Goal: Task Accomplishment & Management: Manage account settings

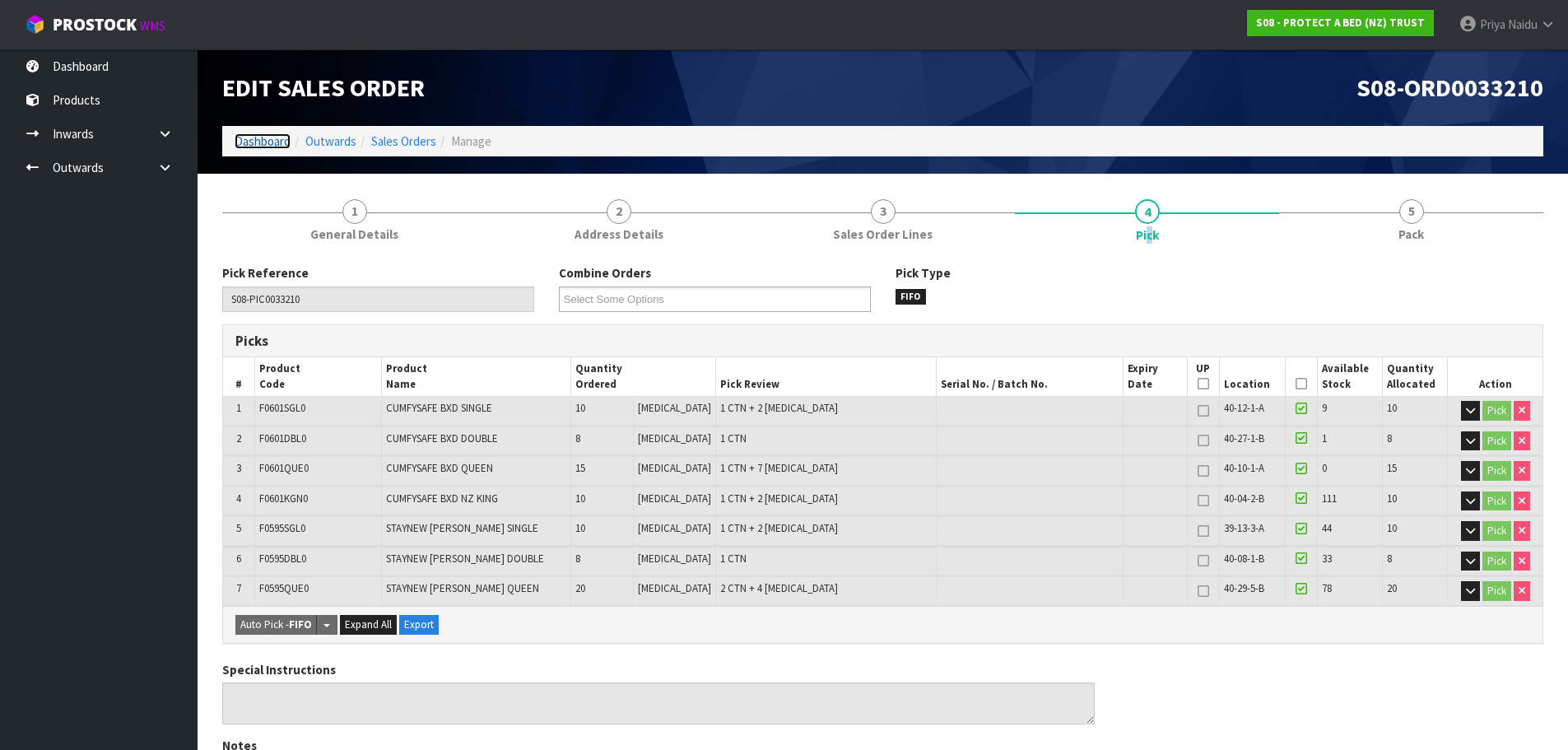
click at [253, 143] on link "Dashboard" at bounding box center [262, 141] width 56 height 16
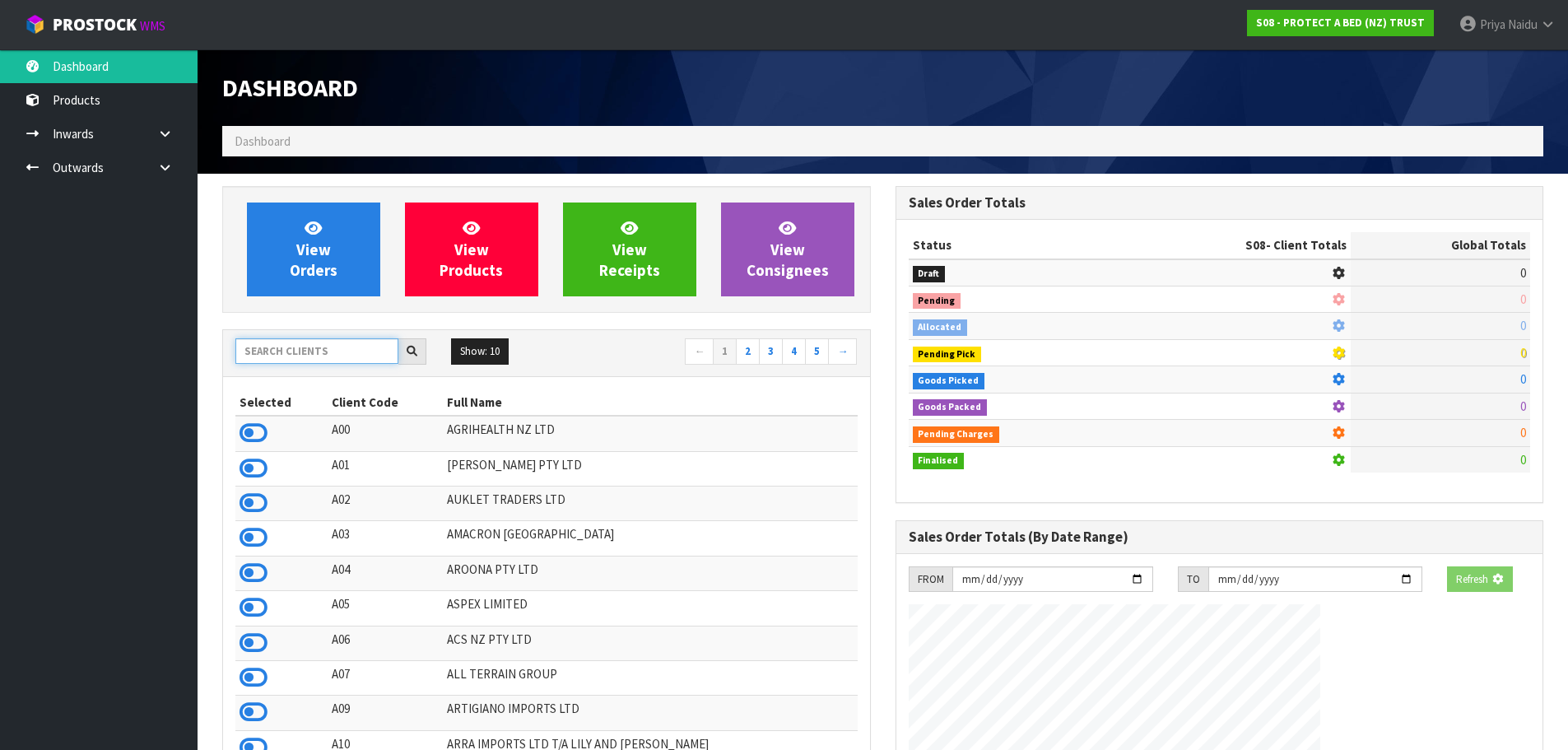
click at [305, 353] on input "text" at bounding box center [317, 351] width 163 height 26
type input "S08"
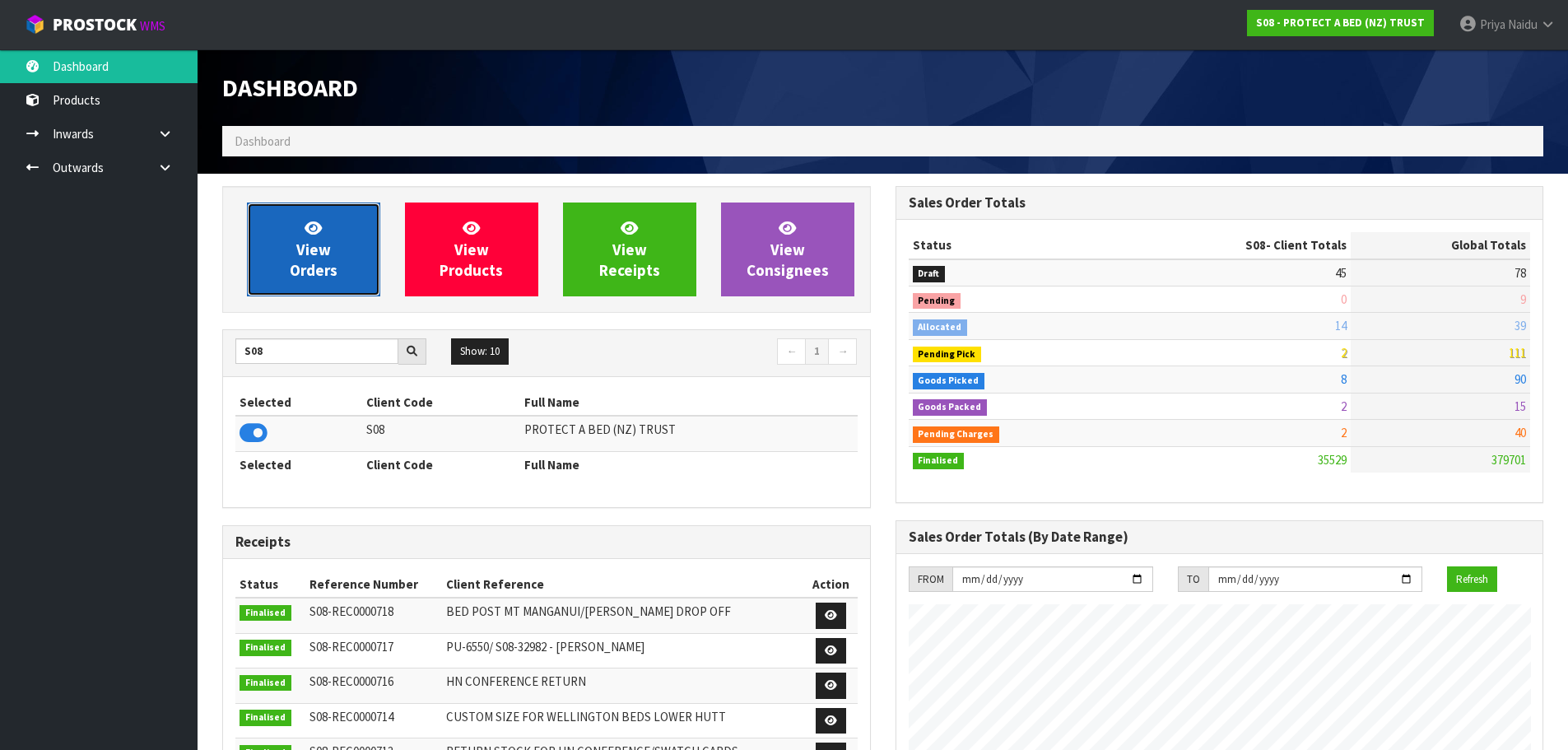
click at [306, 268] on span "View Orders" at bounding box center [313, 249] width 48 height 61
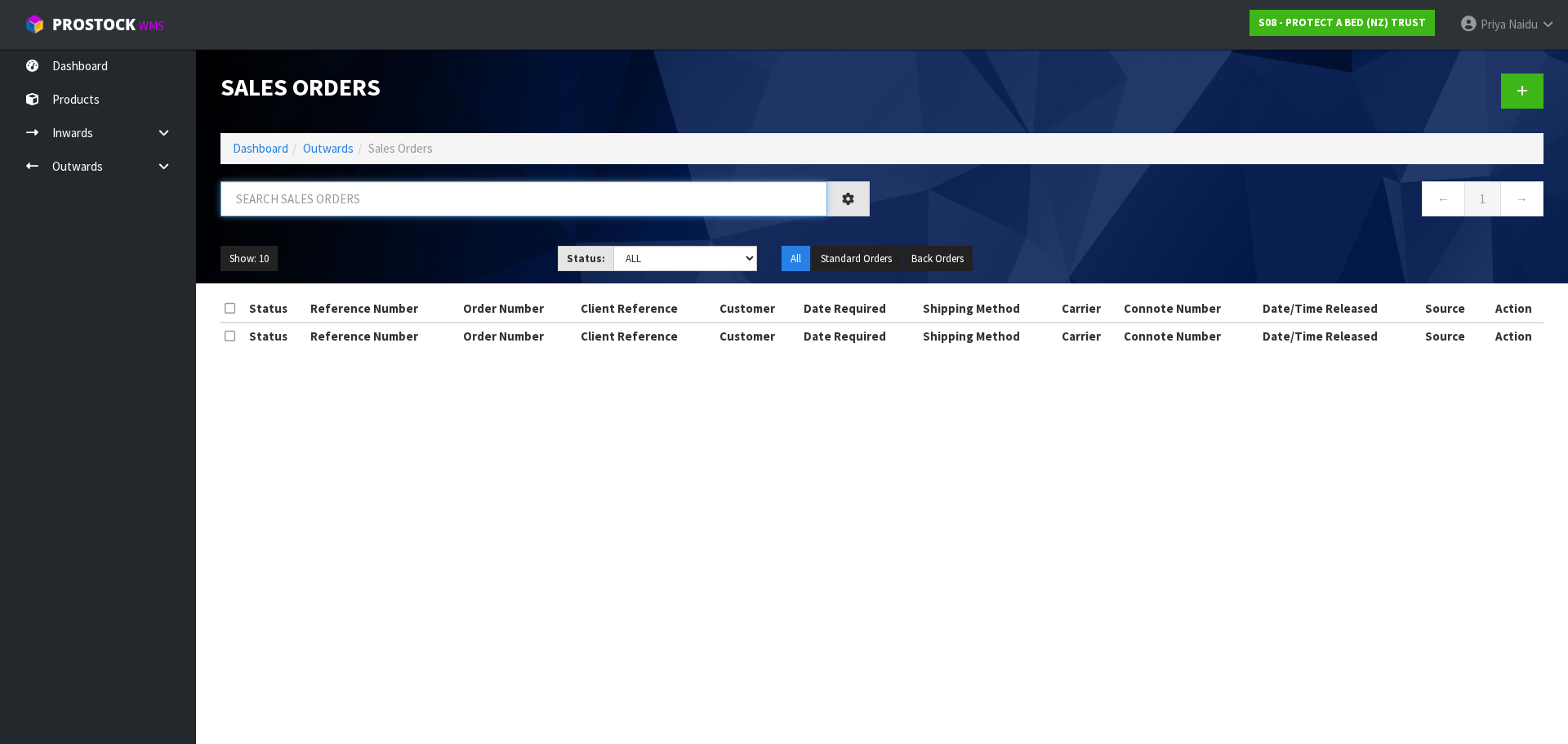
click at [312, 212] on input "text" at bounding box center [523, 198] width 607 height 35
type input "3220"
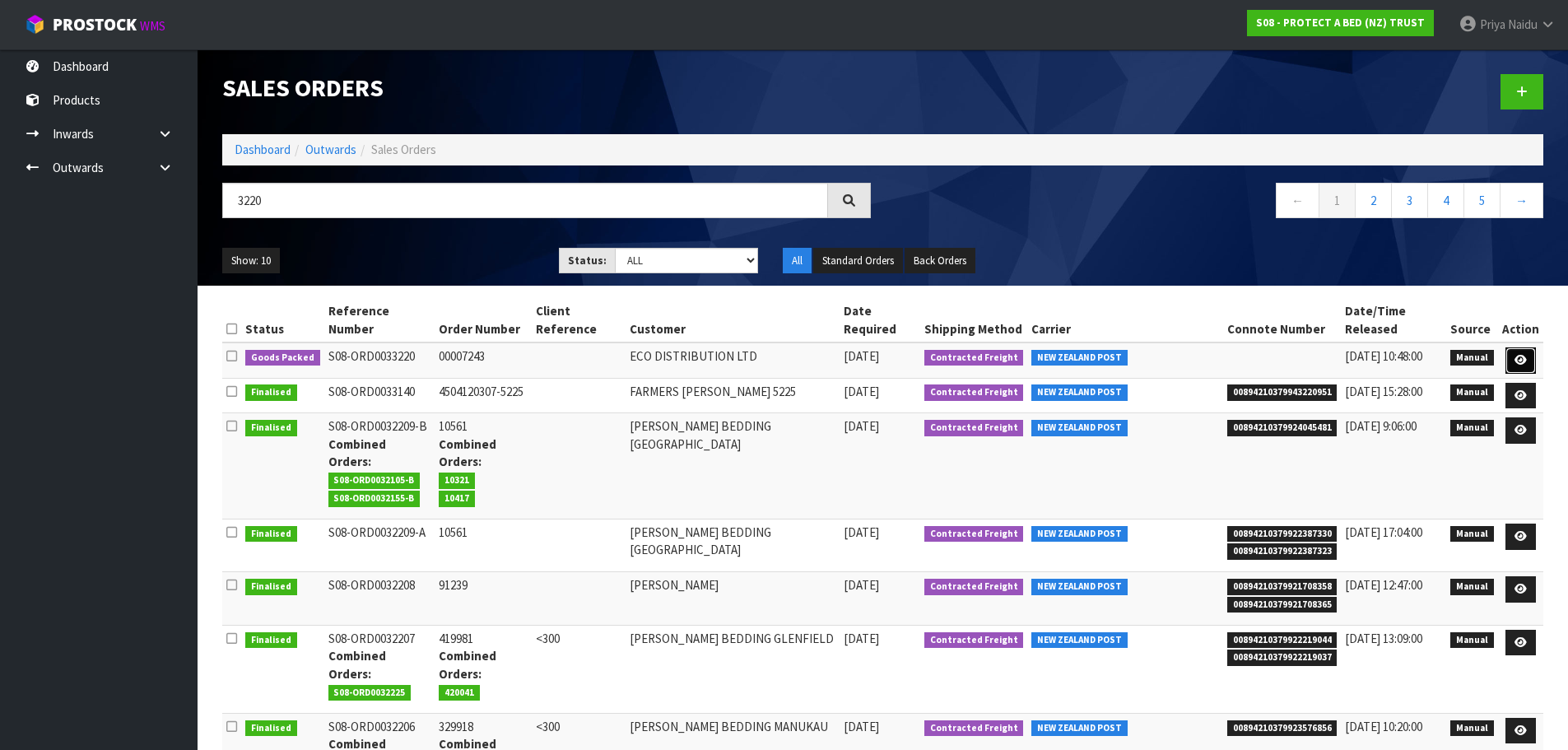
click at [1513, 355] on link at bounding box center [1521, 360] width 30 height 26
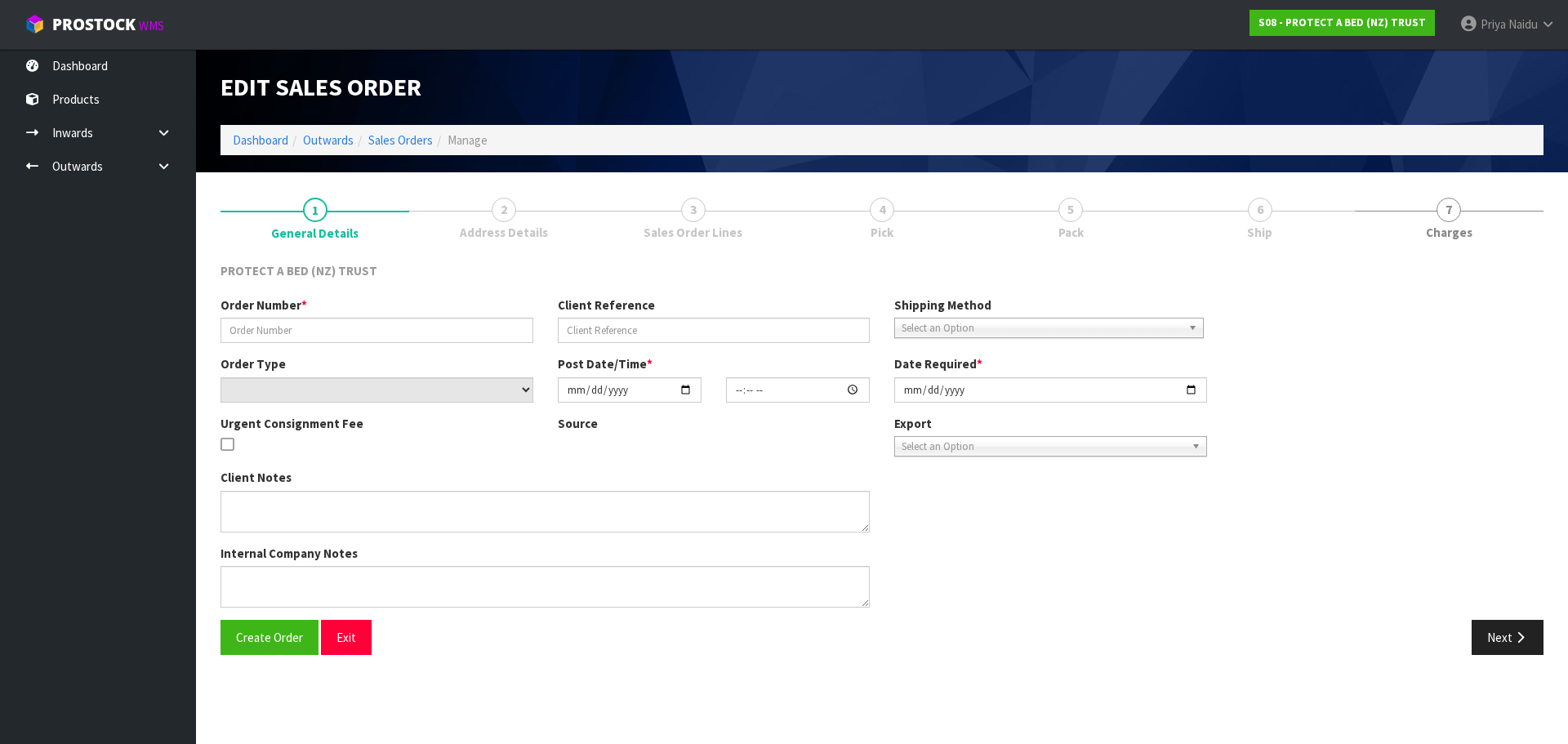
type input "00007243"
select select "number:0"
type input "[DATE]"
type input "08:55:00.000"
type input "[DATE]"
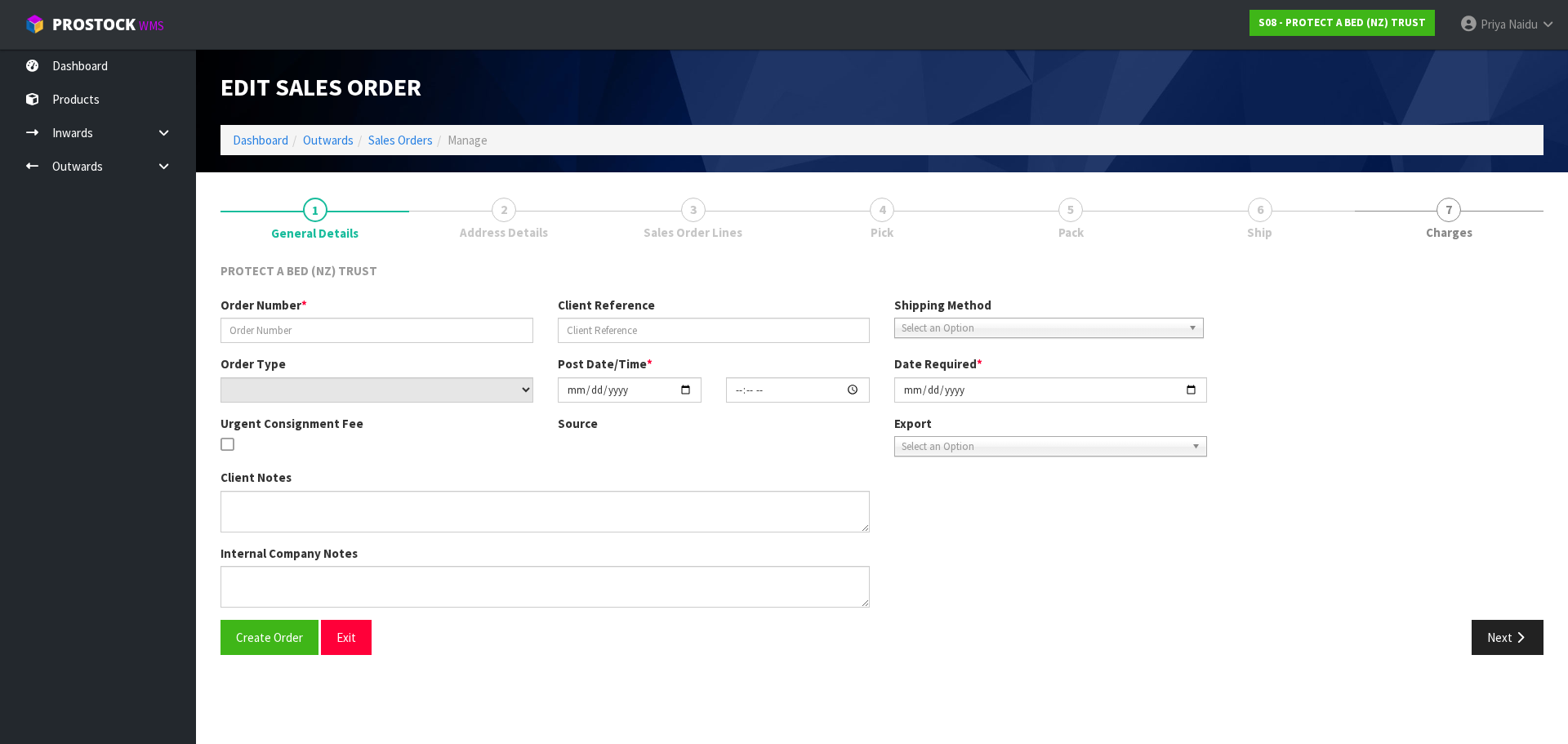
type textarea "PLEASE CAN YOU PROCESS THIS ORDER FOR US AND SEND TRACKING AND INVOICE VIA EMAI…"
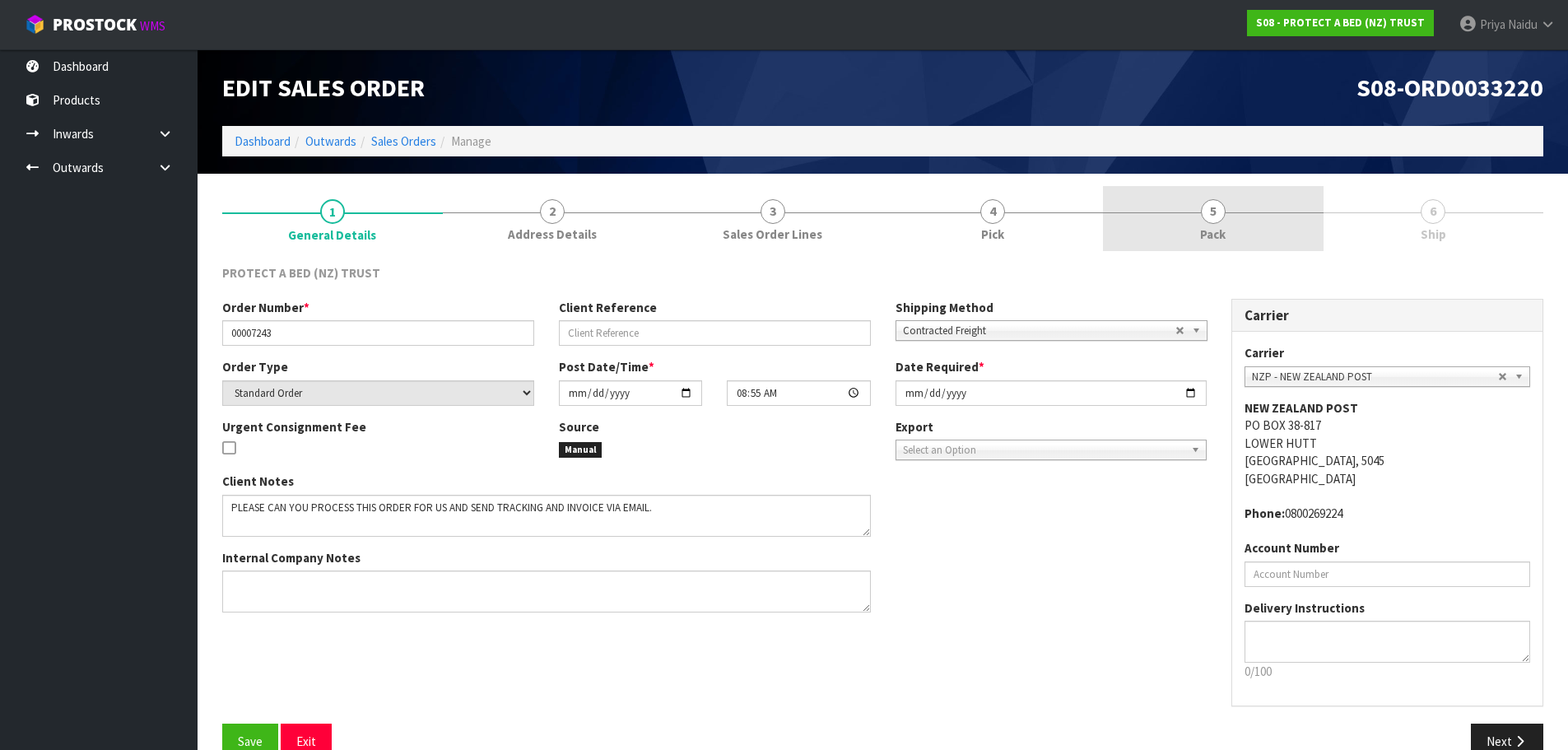
click at [1279, 226] on link "5 Pack" at bounding box center [1213, 218] width 220 height 65
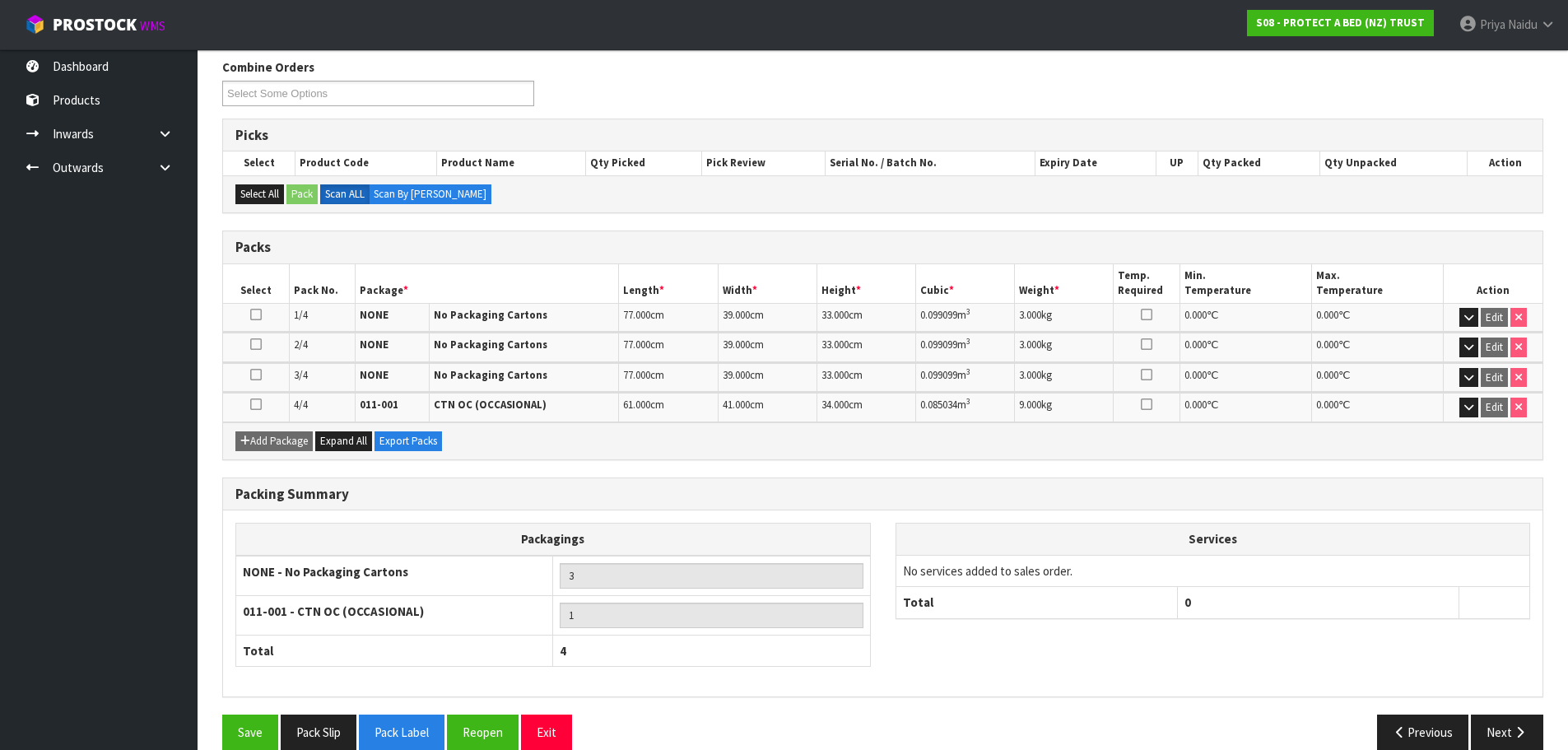
scroll to position [232, 0]
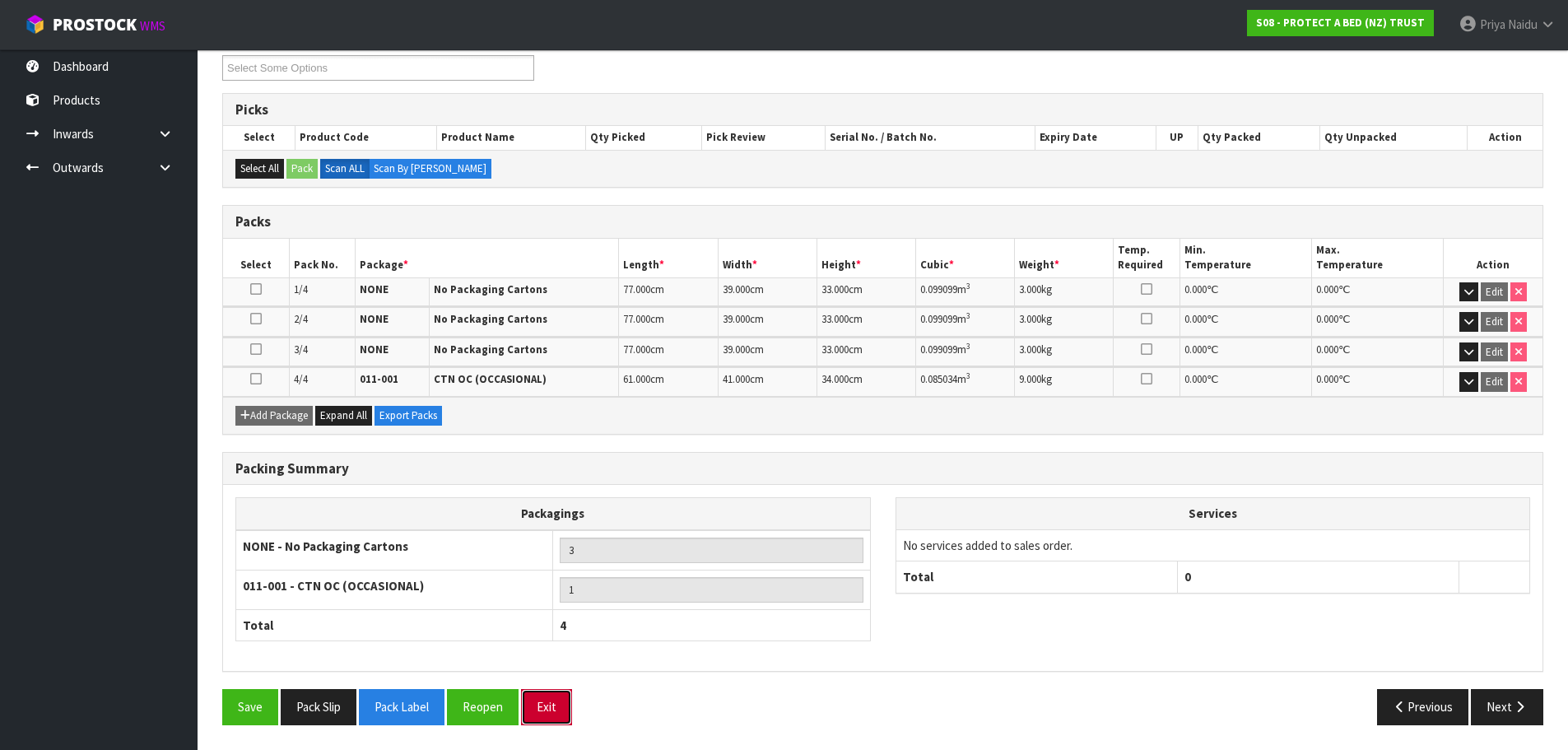
click at [563, 695] on button "Exit" at bounding box center [546, 706] width 51 height 35
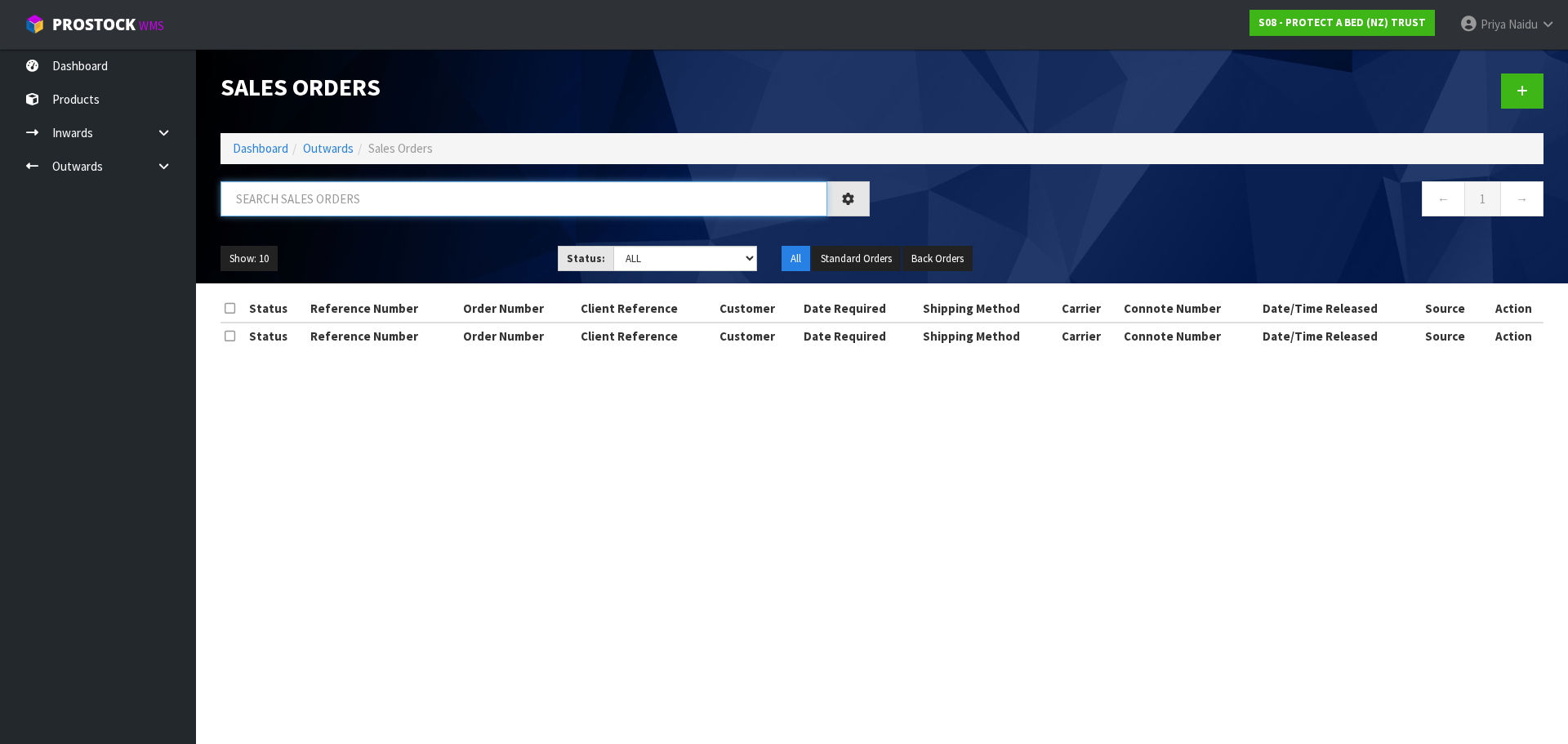
click at [396, 205] on input "text" at bounding box center [523, 198] width 607 height 35
type input "3218"
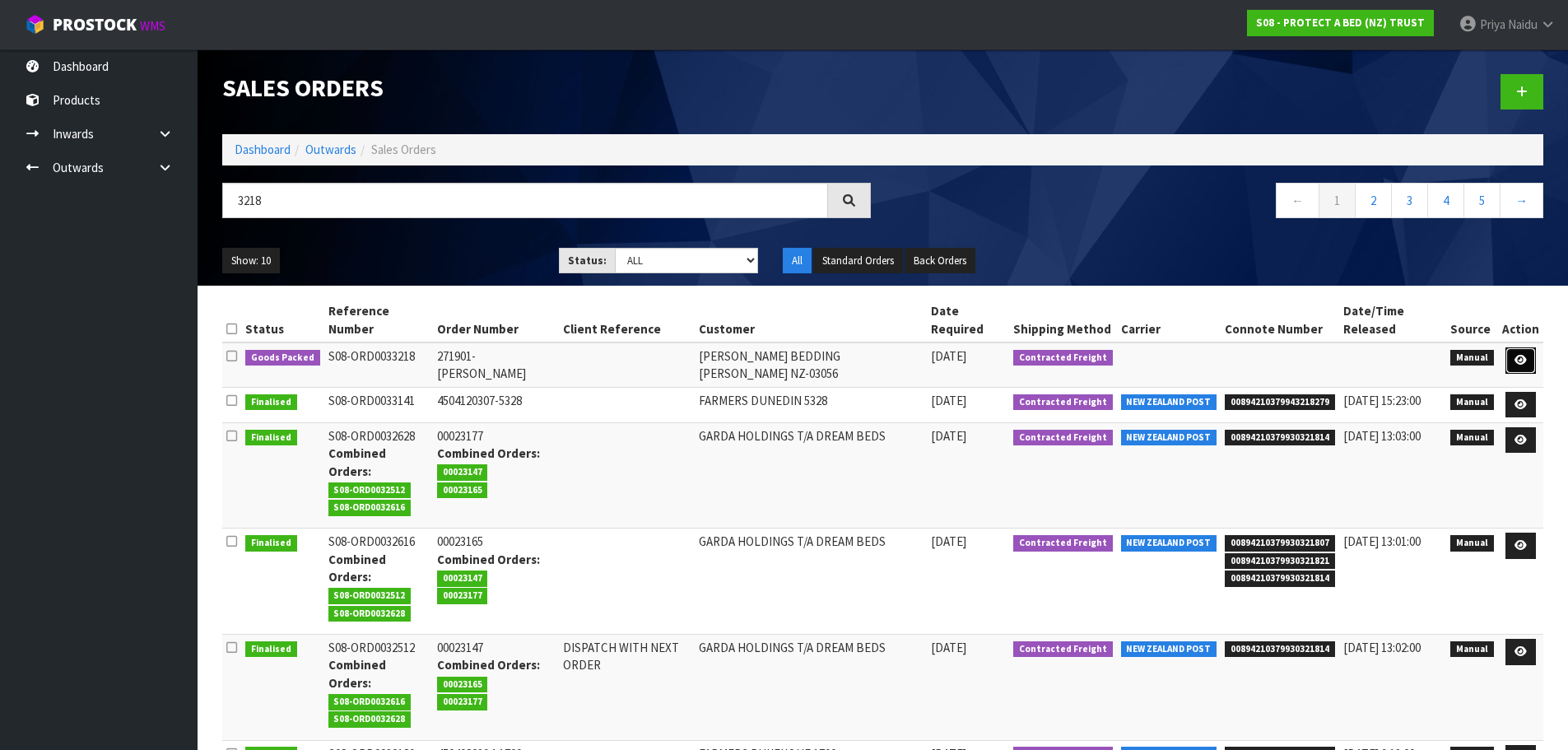
click at [1531, 355] on link at bounding box center [1521, 360] width 30 height 26
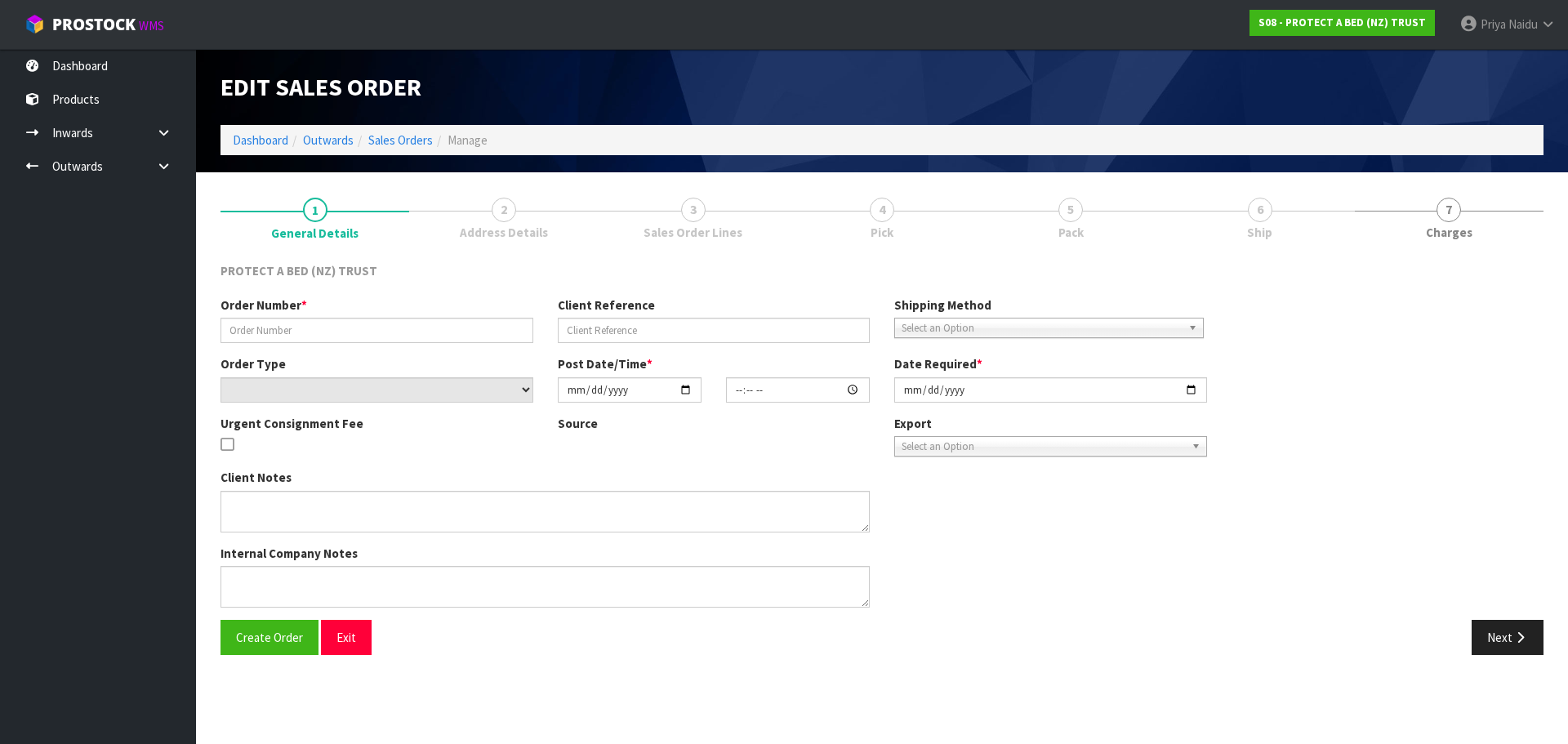
type input "271901- [PERSON_NAME]"
select select "number:0"
type input "[DATE]"
type input "14:39:00.000"
type input "[DATE]"
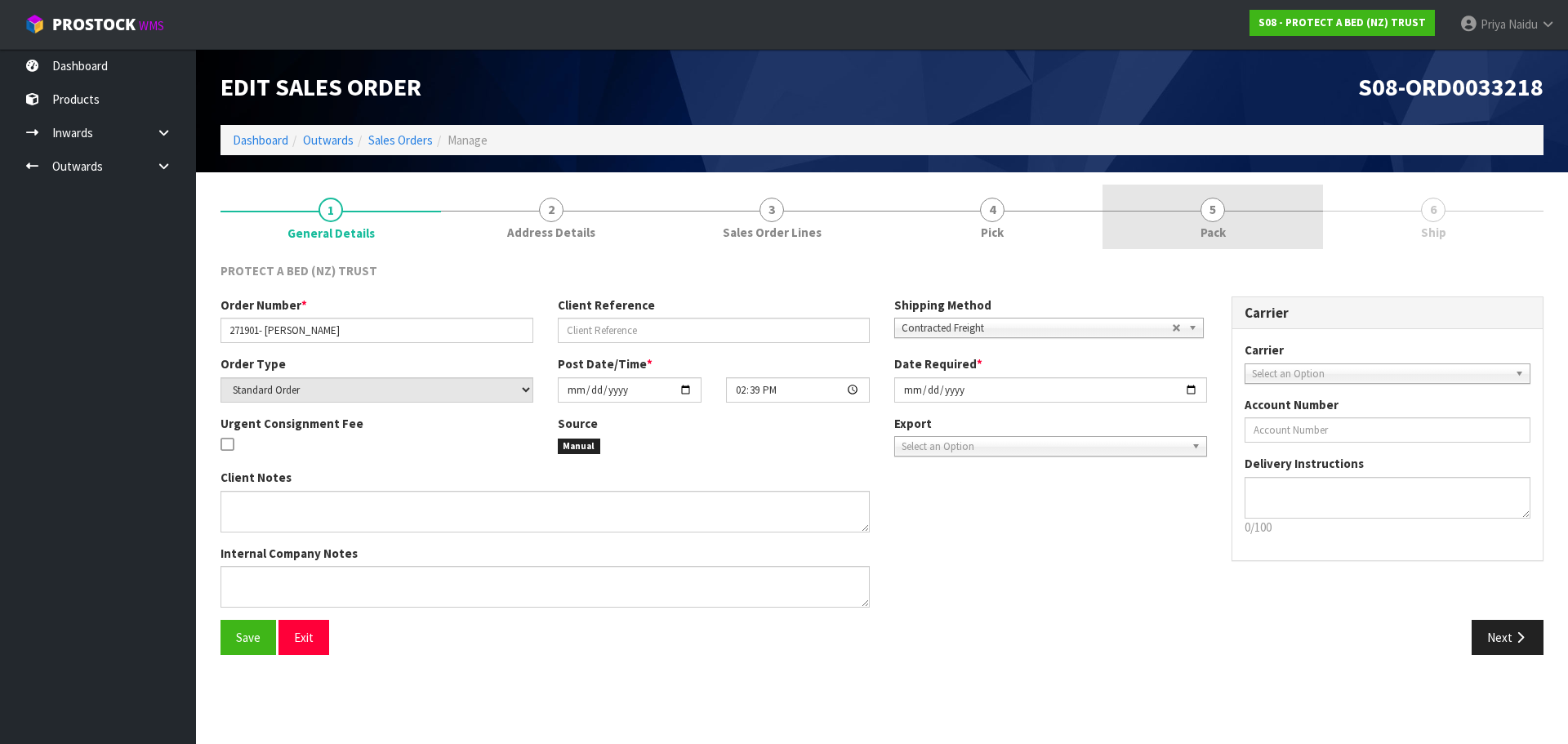
click at [1294, 233] on link "5 Pack" at bounding box center [1212, 217] width 220 height 65
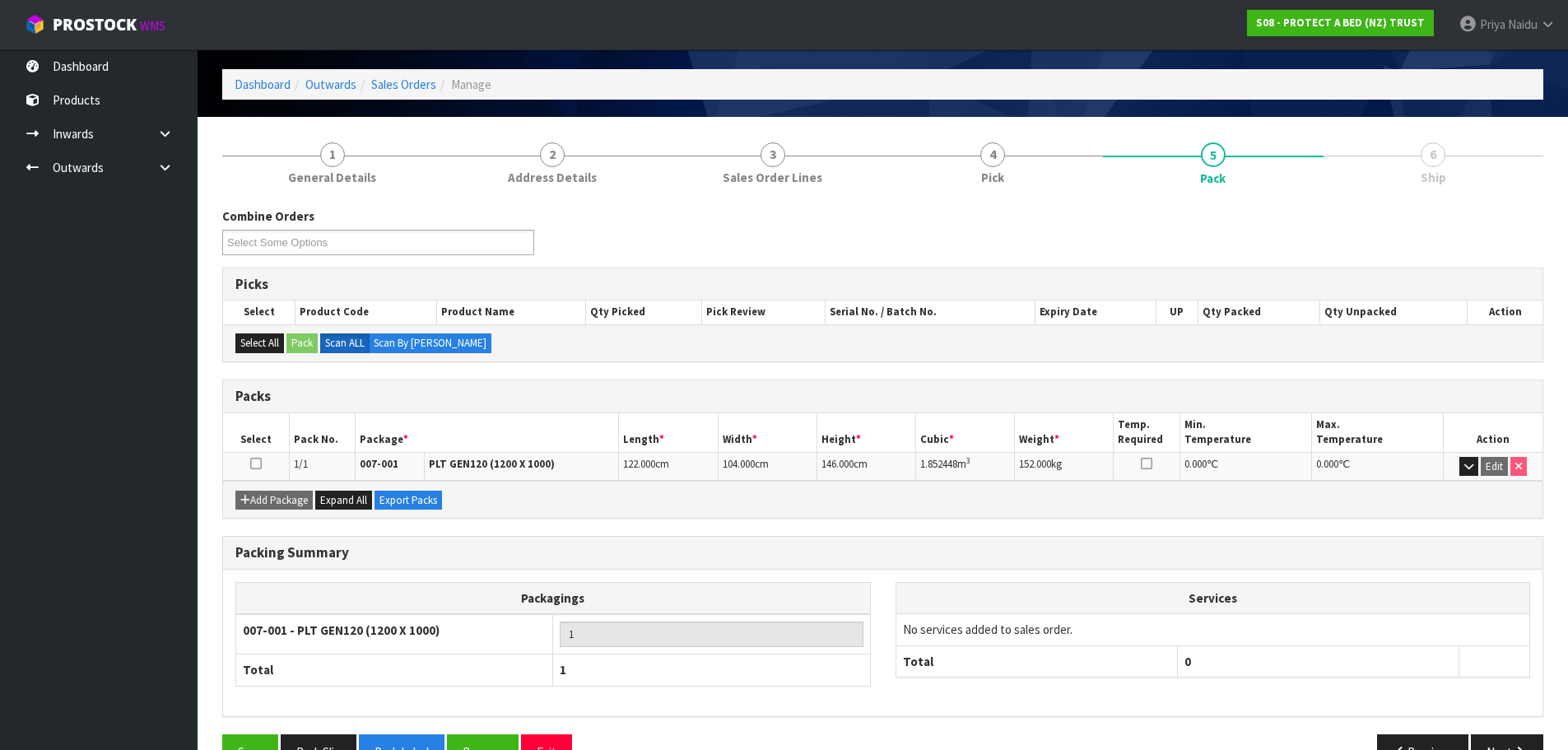
scroll to position [101, 0]
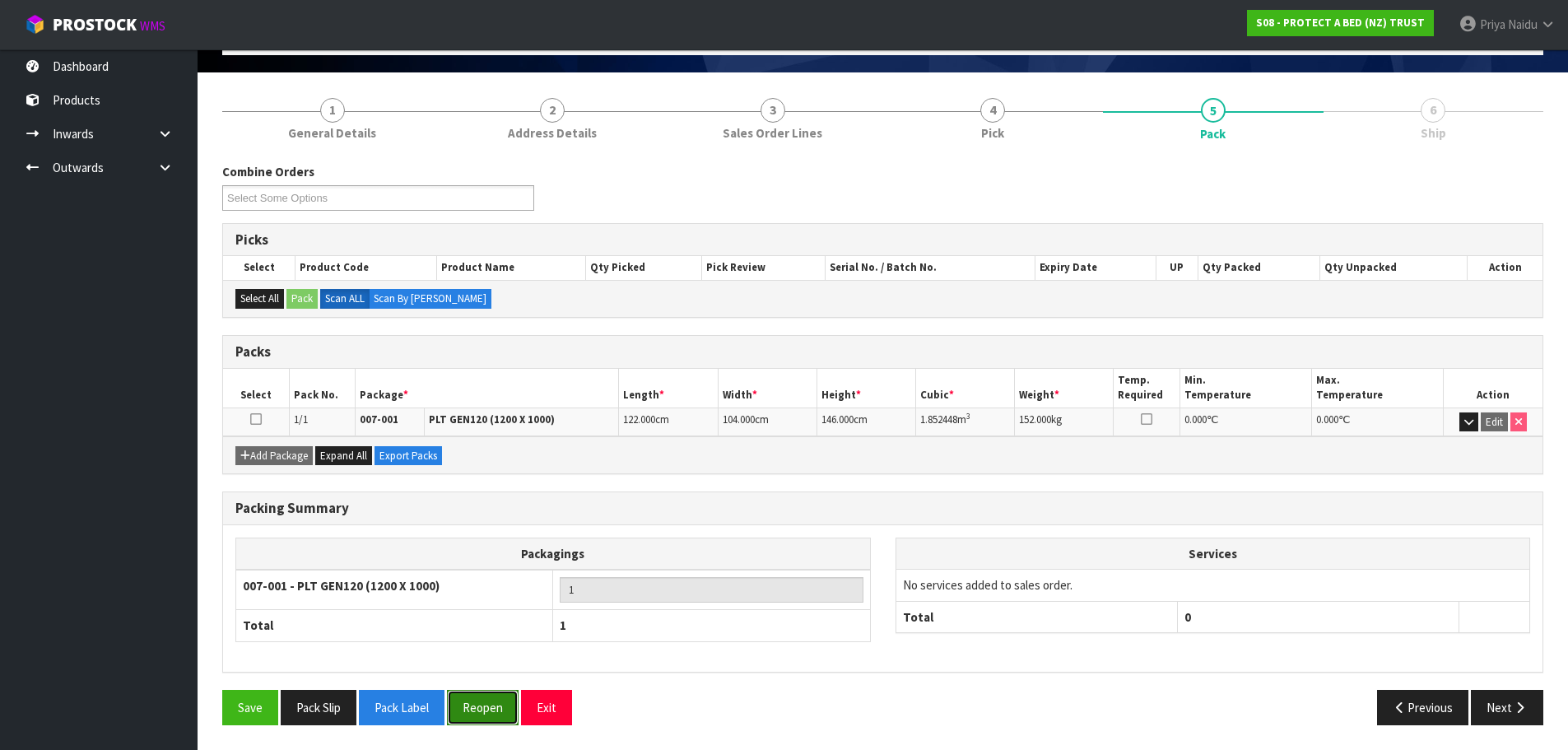
click at [467, 702] on button "Reopen" at bounding box center [483, 707] width 72 height 35
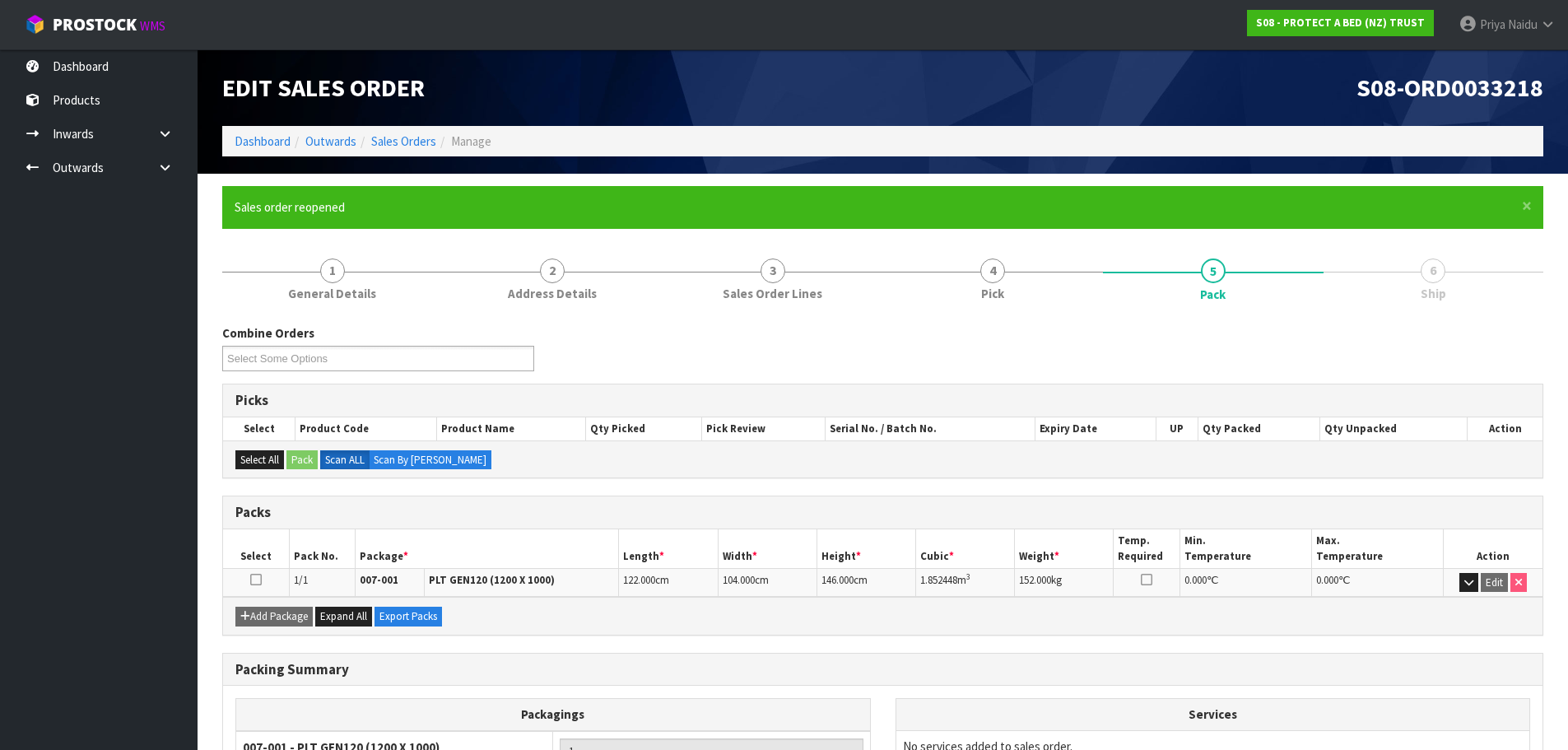
scroll to position [162, 0]
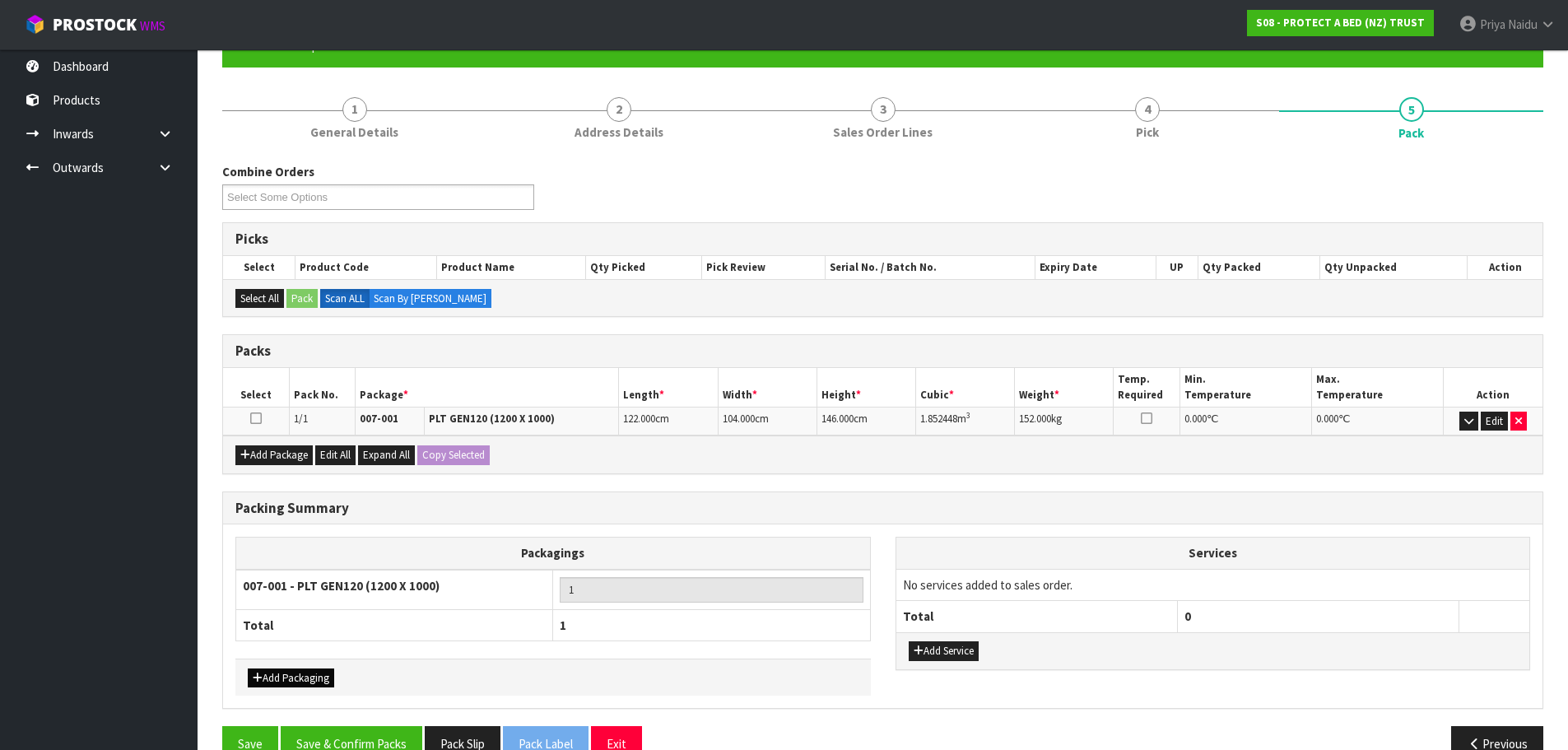
click at [324, 673] on div "Add Packaging" at bounding box center [553, 677] width 635 height 37
click at [324, 673] on button "Add Packaging" at bounding box center [290, 678] width 86 height 20
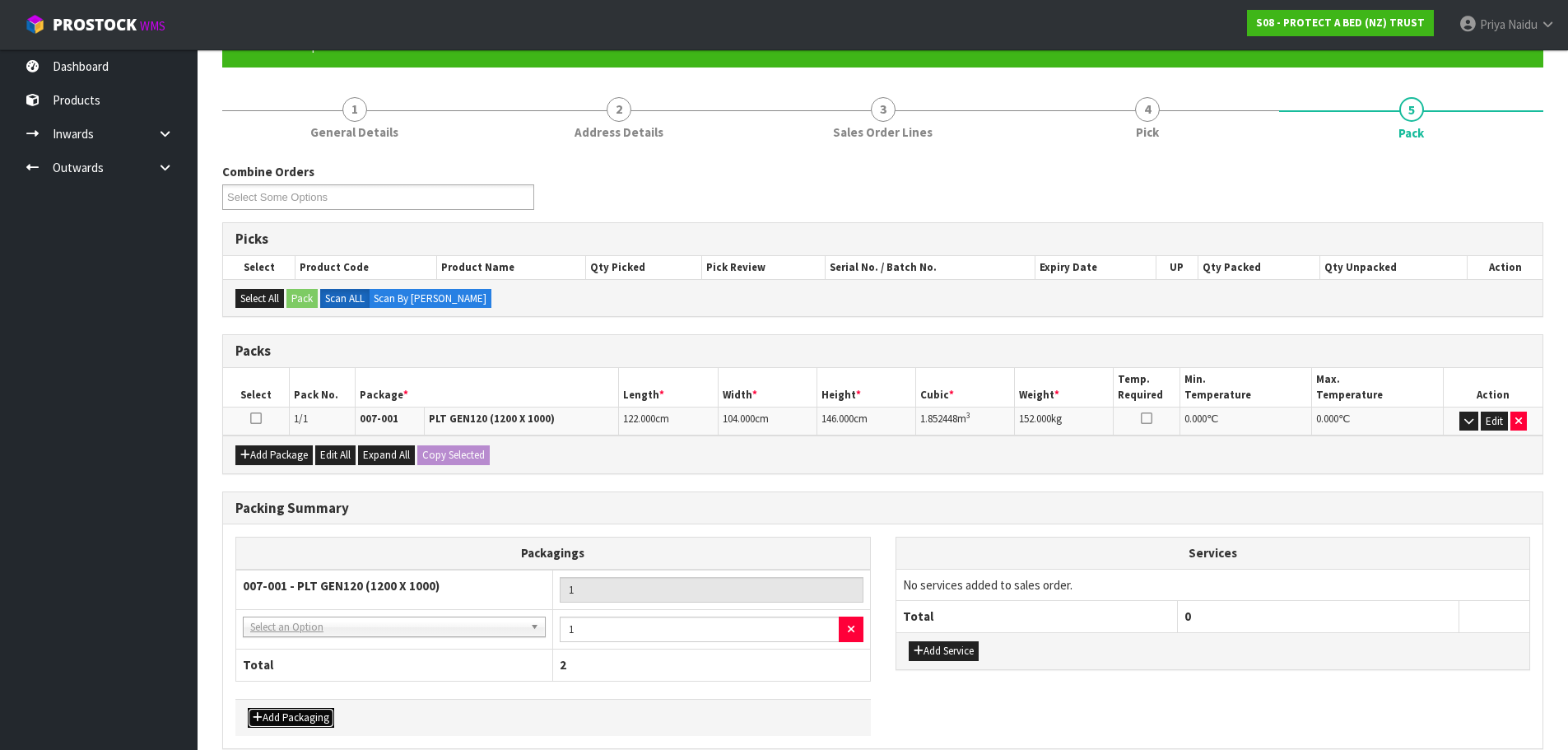
drag, startPoint x: 347, startPoint y: 621, endPoint x: 344, endPoint y: 645, distance: 24.2
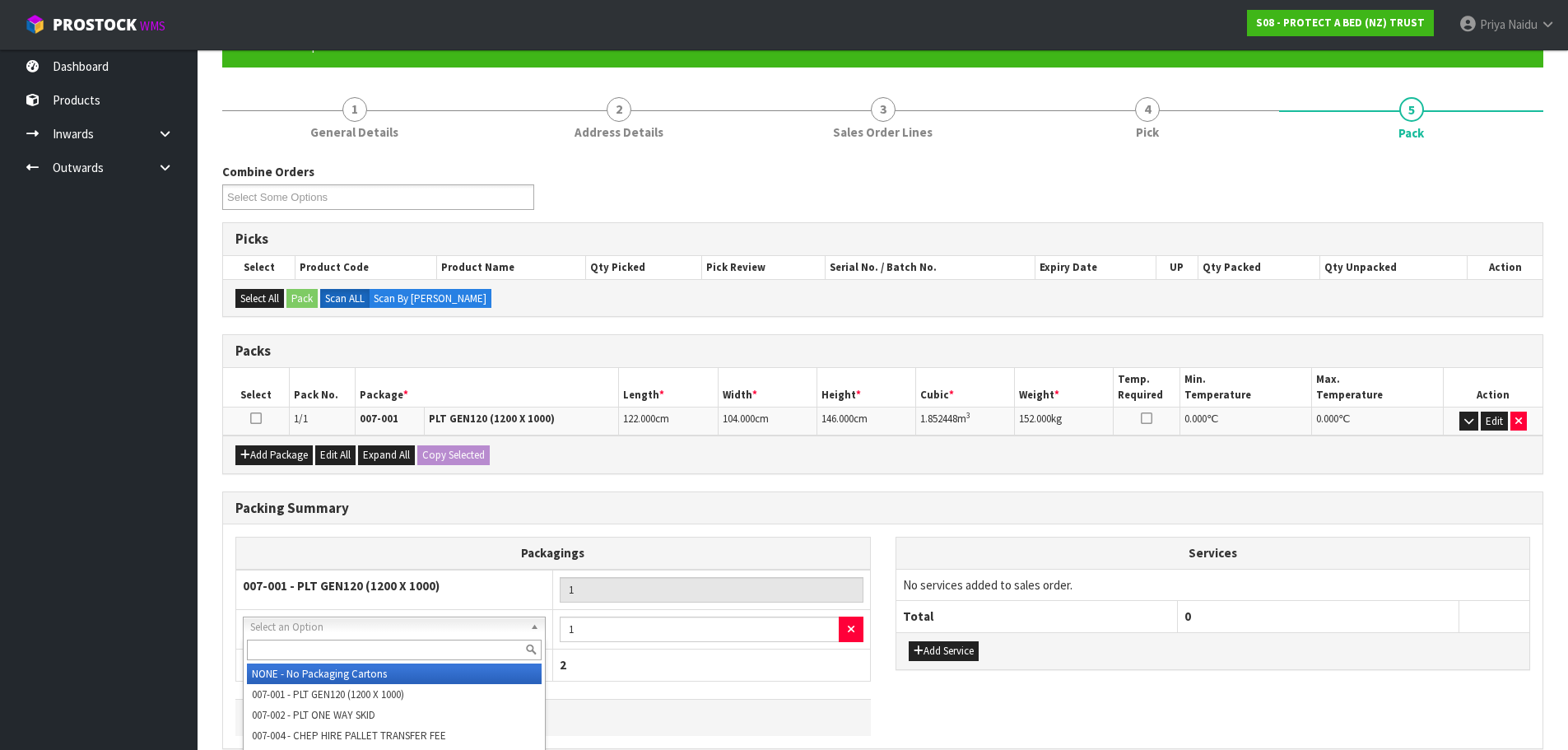
click at [342, 658] on input "text" at bounding box center [394, 651] width 295 height 21
type input "2"
type input "OC"
drag, startPoint x: 343, startPoint y: 678, endPoint x: 372, endPoint y: 678, distance: 29.0
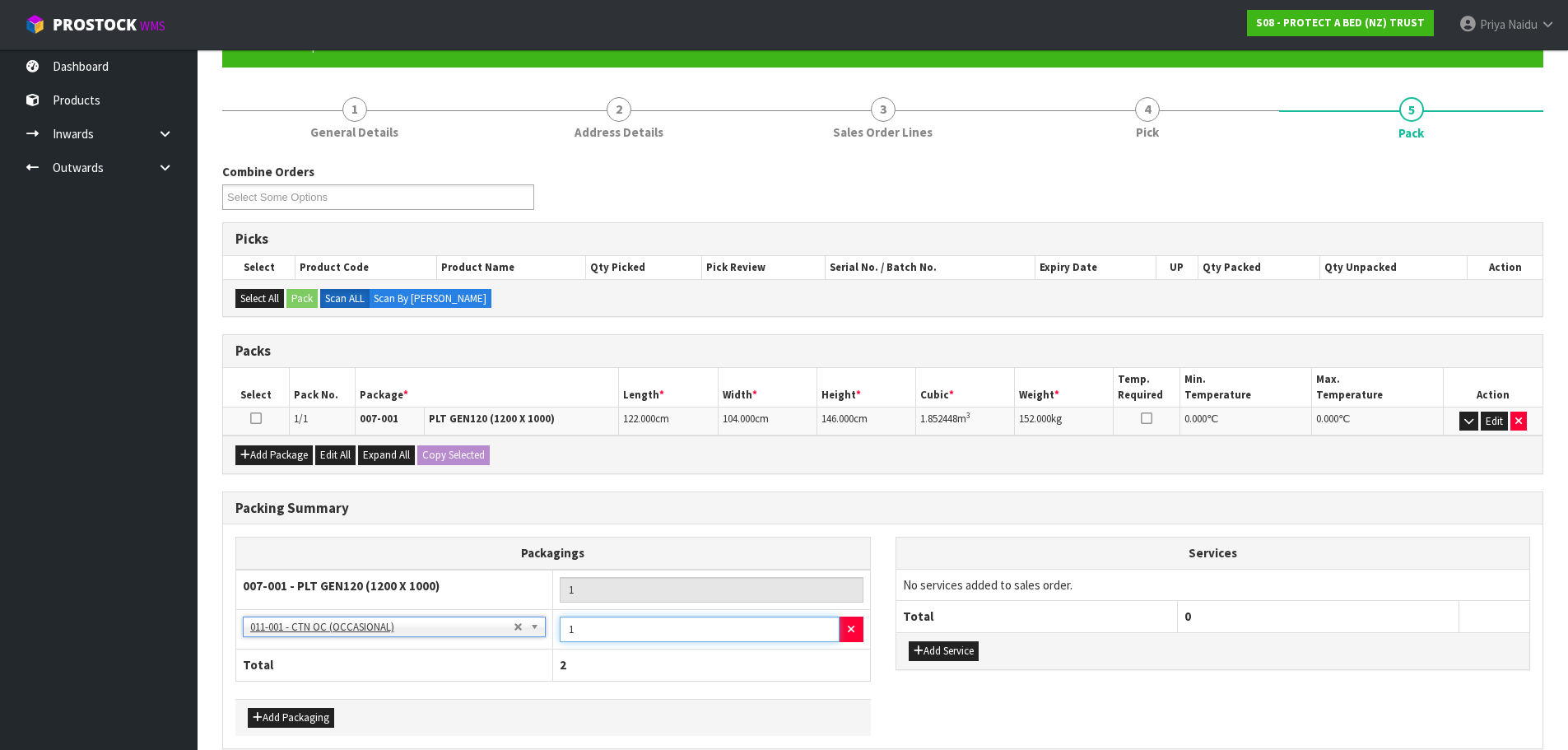
click at [636, 629] on input "1" at bounding box center [698, 629] width 279 height 26
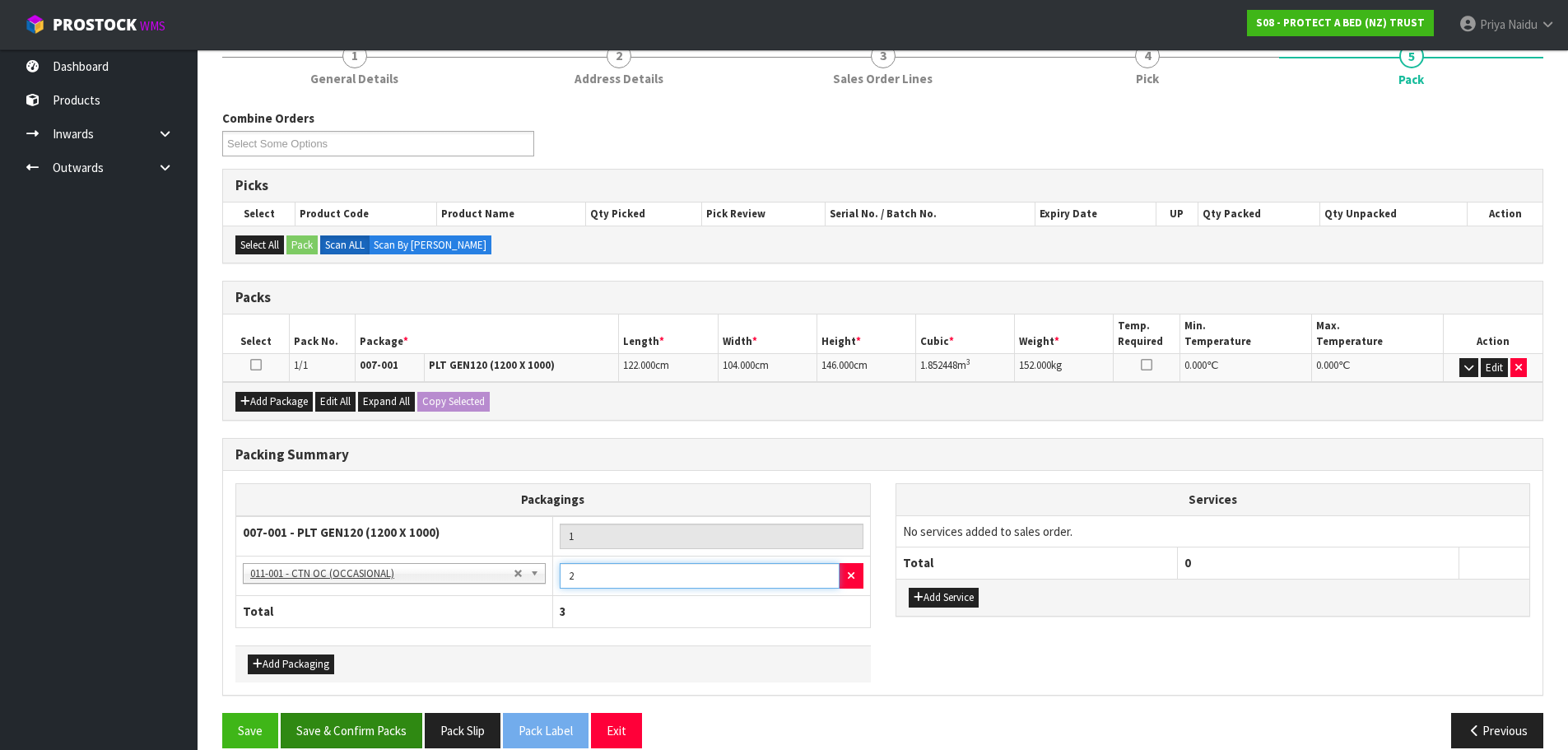
scroll to position [238, 0]
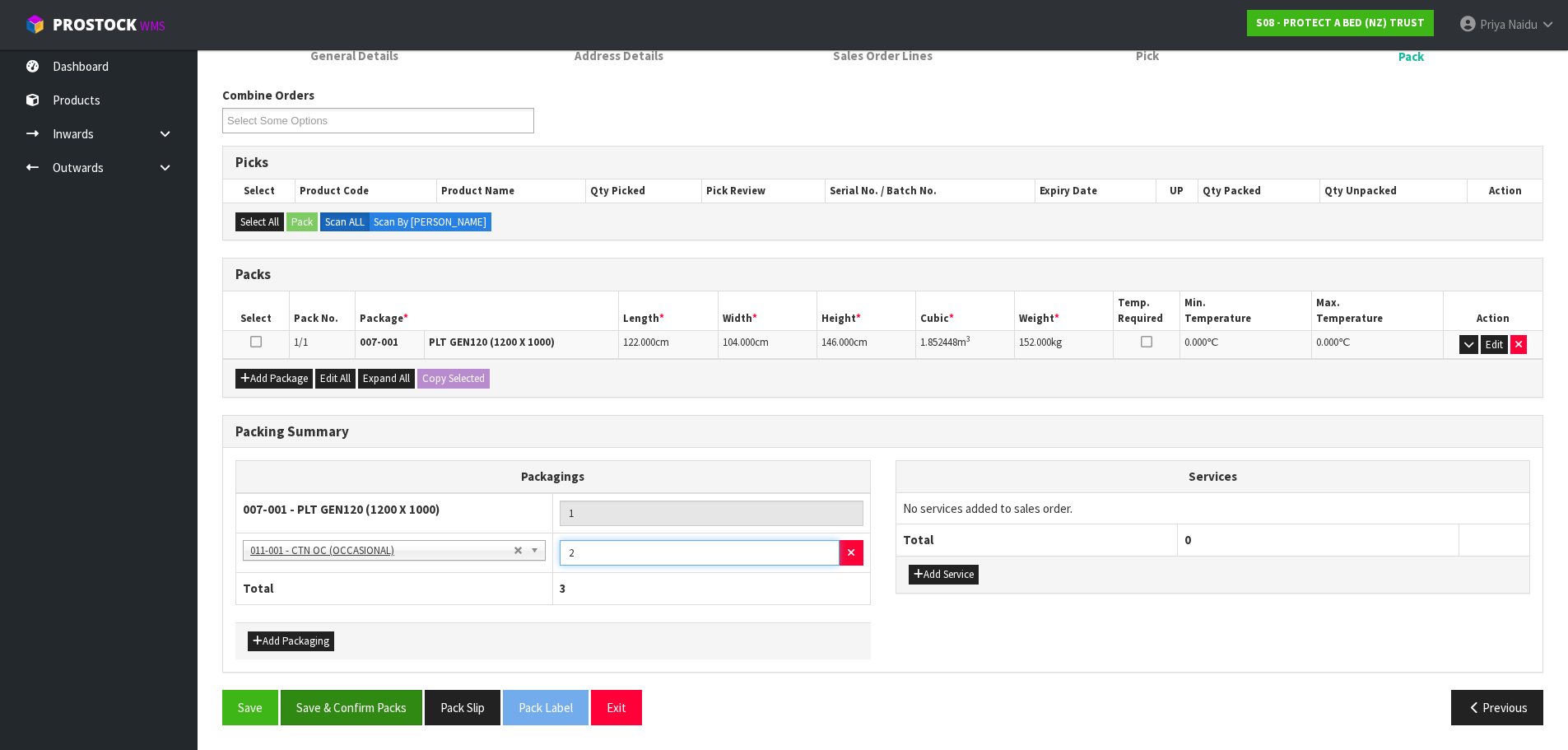
type input "2"
click at [336, 707] on button "Save & Confirm Packs" at bounding box center [352, 707] width 142 height 35
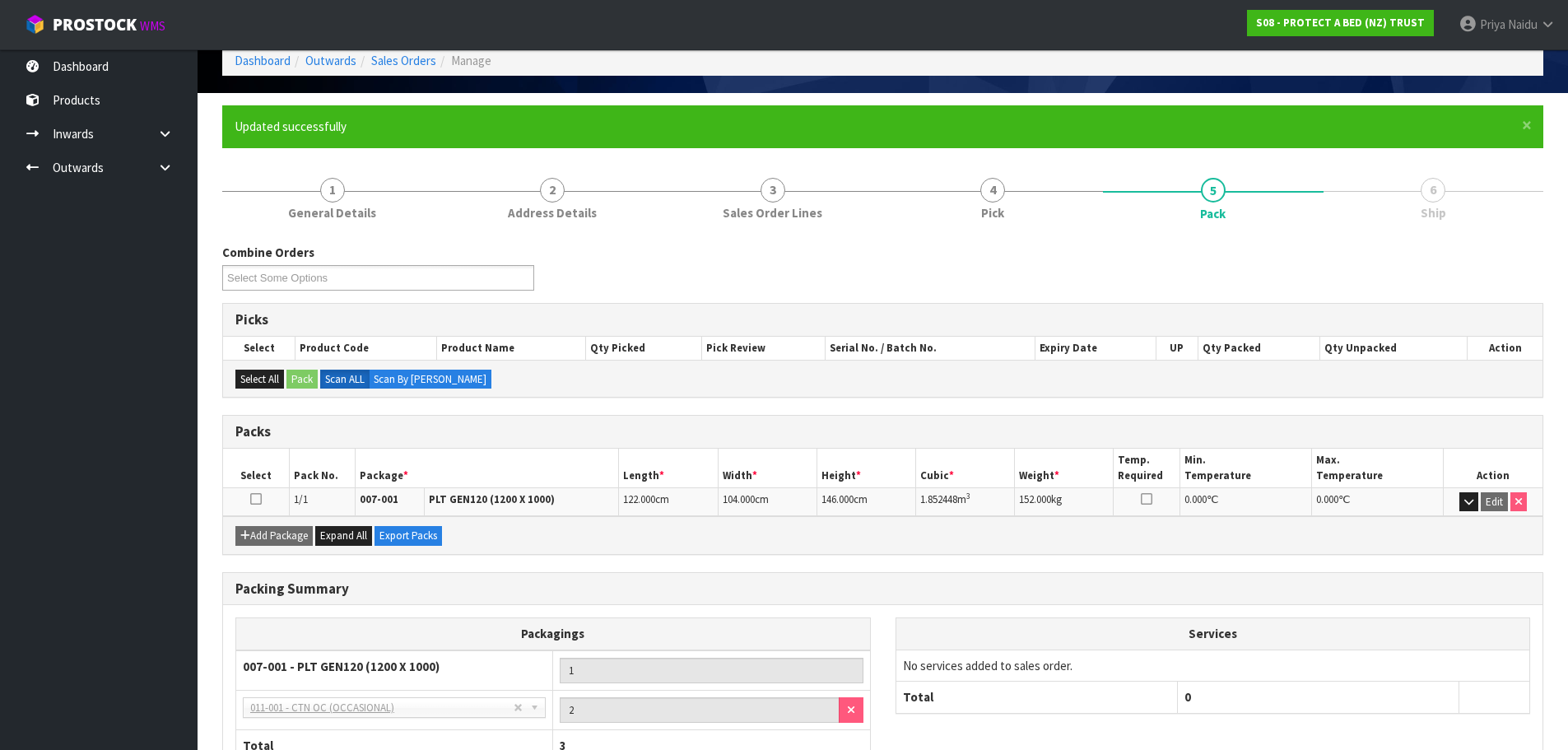
scroll to position [201, 0]
